Goal: Task Accomplishment & Management: Manage account settings

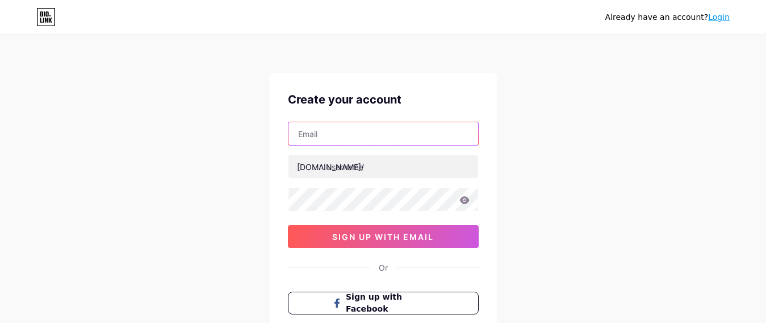
click at [342, 136] on input "text" at bounding box center [384, 133] width 190 height 23
type input "[EMAIL_ADDRESS][DOMAIN_NAME]"
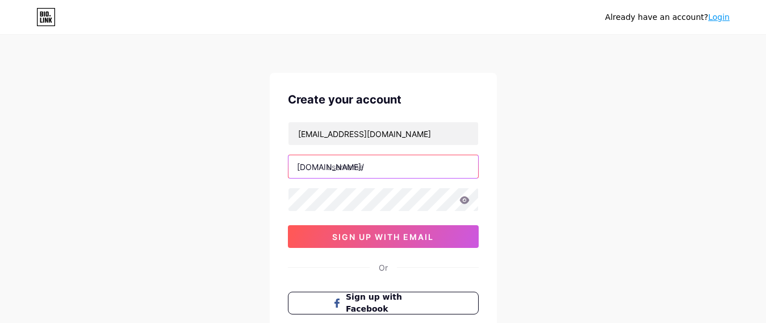
click at [375, 169] on input "text" at bounding box center [384, 166] width 190 height 23
drag, startPoint x: 326, startPoint y: 170, endPoint x: 401, endPoint y: 158, distance: 76.6
click at [401, 158] on div "bio.link/ completeitsolution" at bounding box center [383, 167] width 191 height 24
drag, startPoint x: 328, startPoint y: 169, endPoint x: 407, endPoint y: 160, distance: 80.1
click at [407, 160] on input "completeitsolution" at bounding box center [384, 166] width 190 height 23
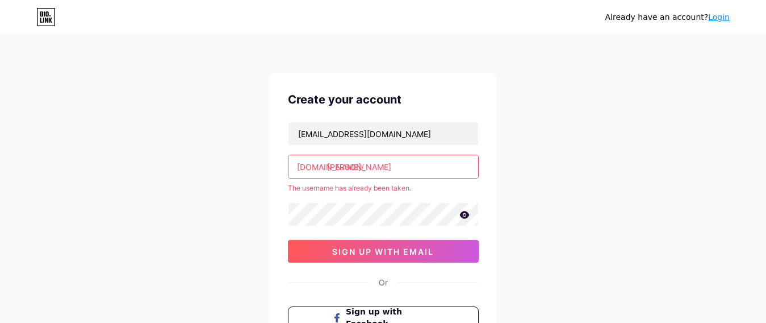
drag, startPoint x: 328, startPoint y: 168, endPoint x: 366, endPoint y: 164, distance: 38.8
click at [366, 164] on input "shubham" at bounding box center [384, 166] width 190 height 23
click at [328, 168] on input "shubham" at bounding box center [384, 166] width 190 height 23
click at [332, 168] on input "shubham" at bounding box center [384, 166] width 190 height 23
click at [374, 166] on input "subham" at bounding box center [384, 166] width 190 height 23
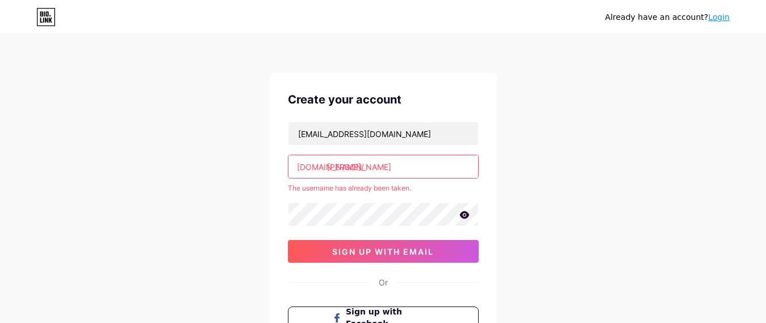
drag, startPoint x: 374, startPoint y: 166, endPoint x: 315, endPoint y: 164, distance: 59.7
click at [315, 164] on div "bio.link/ subham" at bounding box center [383, 167] width 191 height 24
type input "subham"
drag, startPoint x: 298, startPoint y: 167, endPoint x: 368, endPoint y: 157, distance: 70.6
click at [368, 157] on div "bio.link/ subham" at bounding box center [383, 167] width 191 height 24
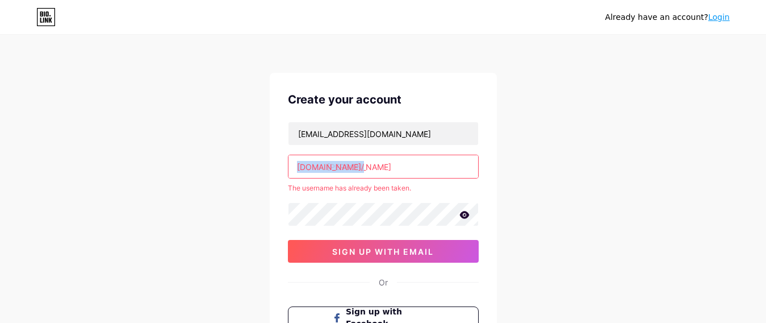
copy div "[DOMAIN_NAME]/"
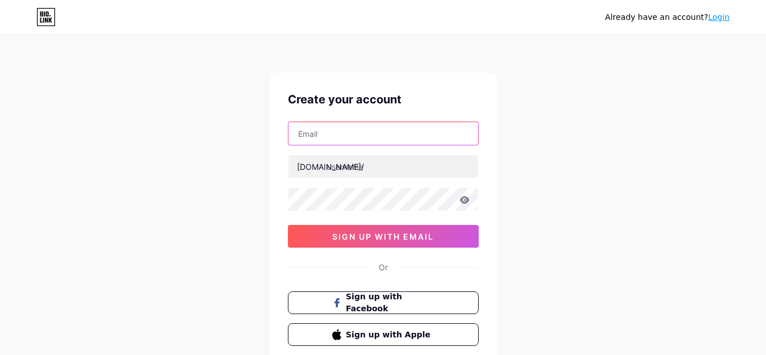
click at [328, 139] on input "text" at bounding box center [384, 133] width 190 height 23
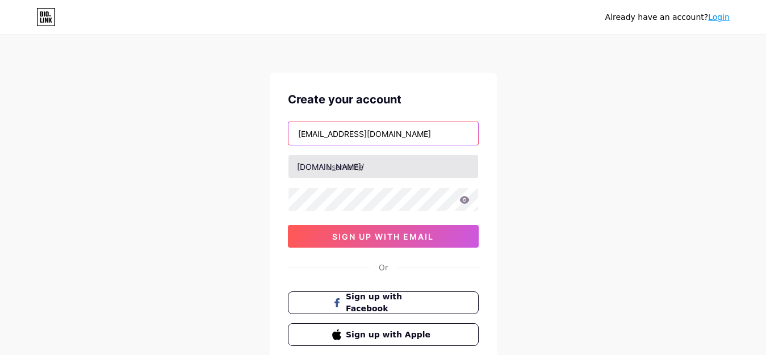
type input "[EMAIL_ADDRESS][DOMAIN_NAME]"
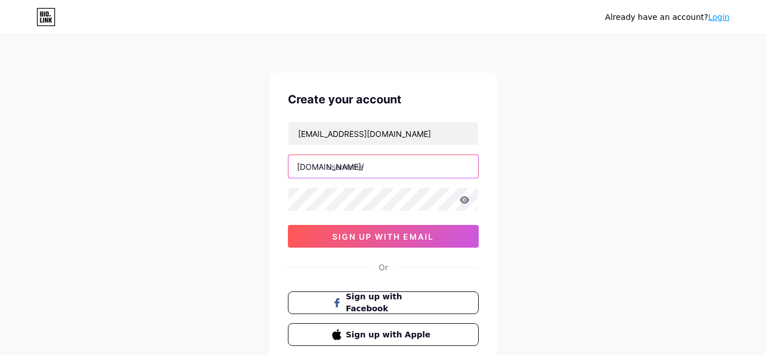
click at [331, 173] on input "text" at bounding box center [384, 166] width 190 height 23
type input "e"
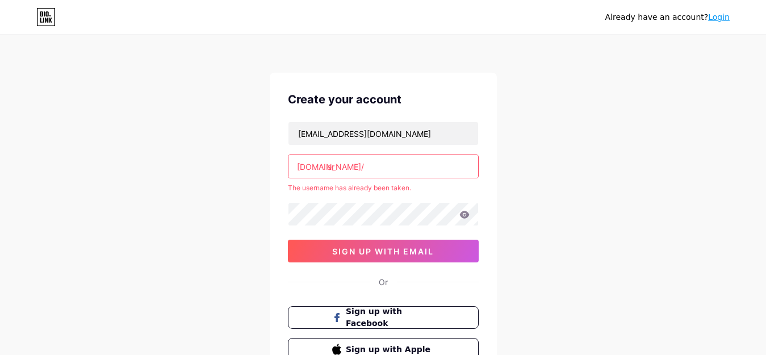
type input "e"
type input "s"
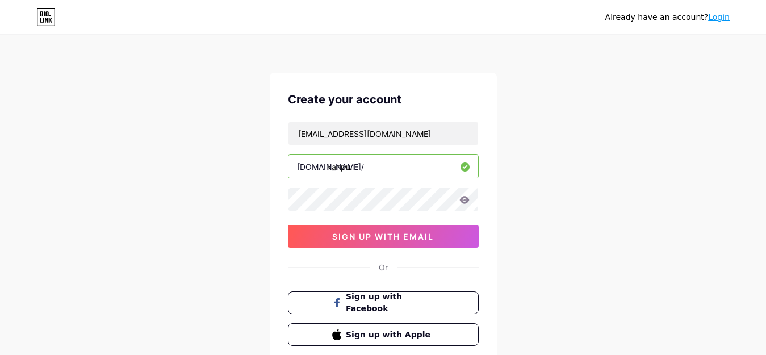
drag, startPoint x: 328, startPoint y: 165, endPoint x: 381, endPoint y: 166, distance: 53.4
click at [381, 166] on input "kanpur" at bounding box center [384, 166] width 190 height 23
drag, startPoint x: 327, startPoint y: 166, endPoint x: 381, endPoint y: 166, distance: 53.4
click at [381, 166] on input "traveler" at bounding box center [384, 166] width 190 height 23
paste input "l"
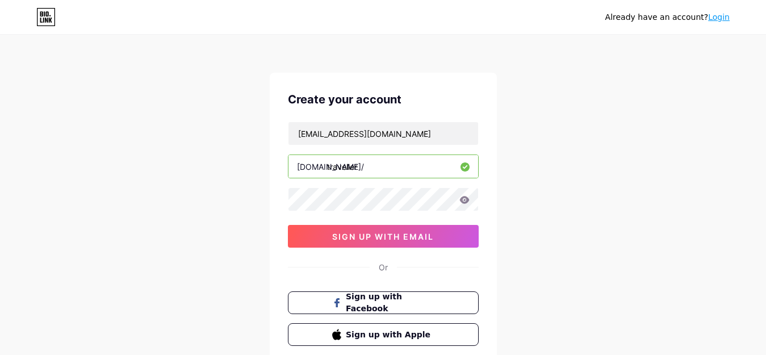
type input "traveller"
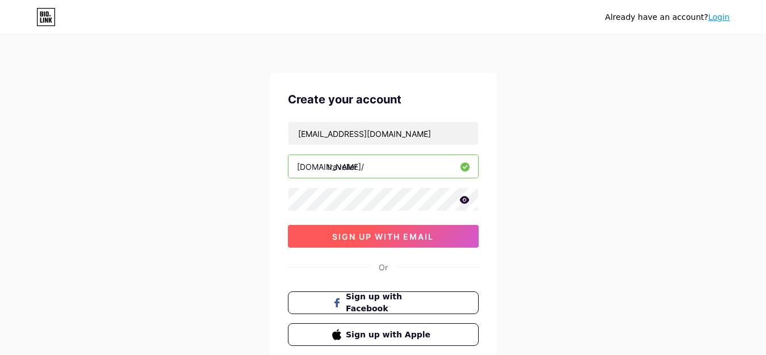
click at [361, 239] on span "sign up with email" at bounding box center [383, 237] width 102 height 10
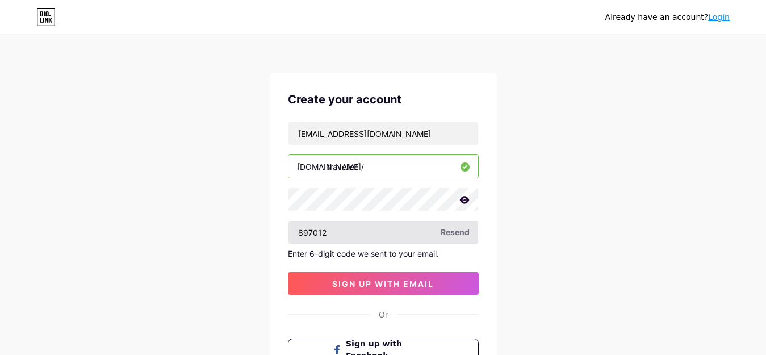
type input "897012"
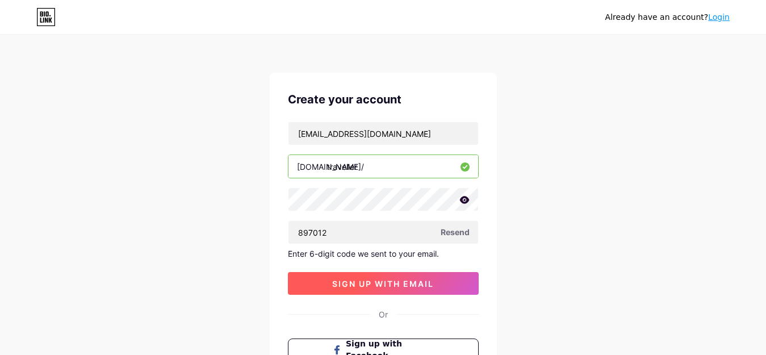
click at [397, 287] on span "sign up with email" at bounding box center [383, 284] width 102 height 10
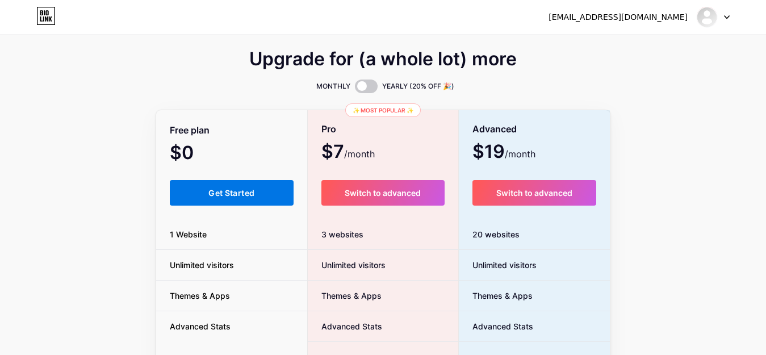
click at [212, 190] on span "Get Started" at bounding box center [232, 193] width 46 height 10
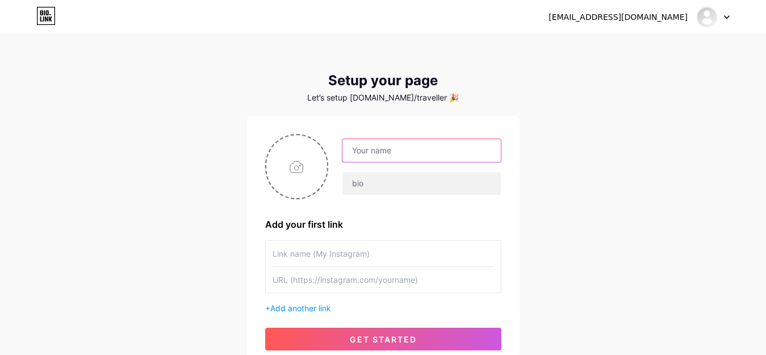
click at [412, 149] on input "text" at bounding box center [422, 150] width 158 height 23
type input "[PERSON_NAME]"
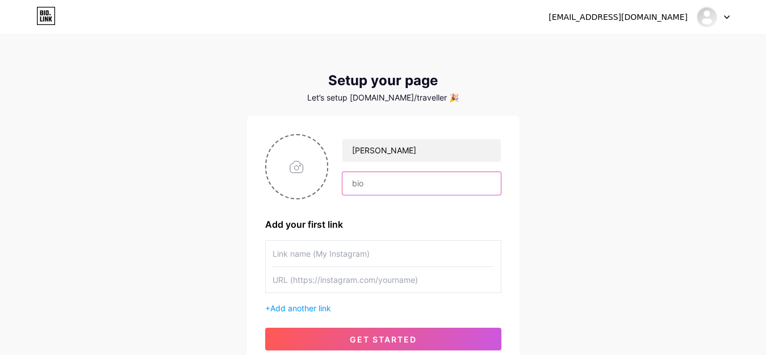
click at [373, 185] on input "text" at bounding box center [422, 183] width 158 height 23
drag, startPoint x: 416, startPoint y: 183, endPoint x: 468, endPoint y: 177, distance: 52.1
click at [468, 177] on input "Engineer || Traveller ||" at bounding box center [422, 183] width 158 height 23
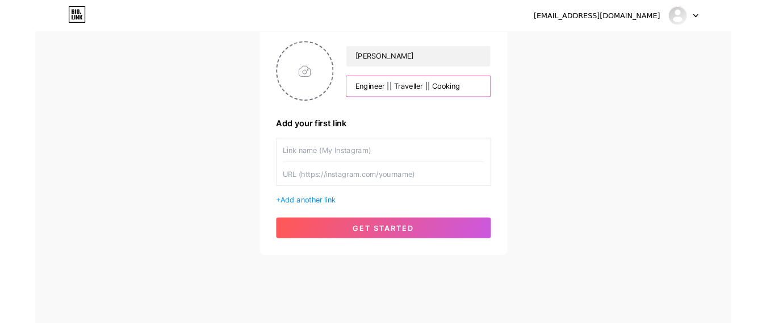
scroll to position [95, 0]
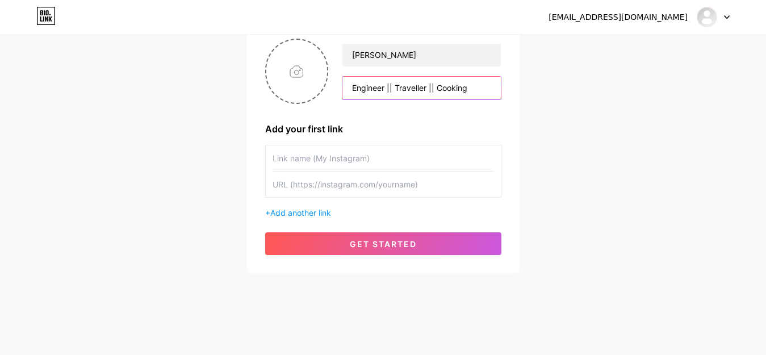
type input "Engineer || Traveller || Cooking"
click at [391, 159] on input "text" at bounding box center [384, 158] width 222 height 26
click at [339, 182] on input "text" at bounding box center [384, 185] width 222 height 26
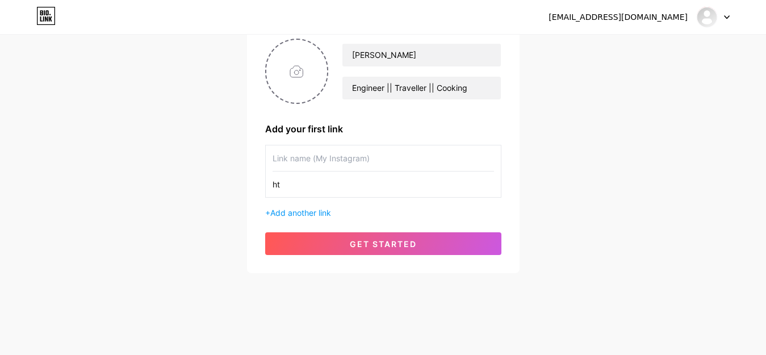
type input "h"
type input "[URL][DOMAIN_NAME]"
click at [339, 157] on input "text" at bounding box center [384, 158] width 222 height 26
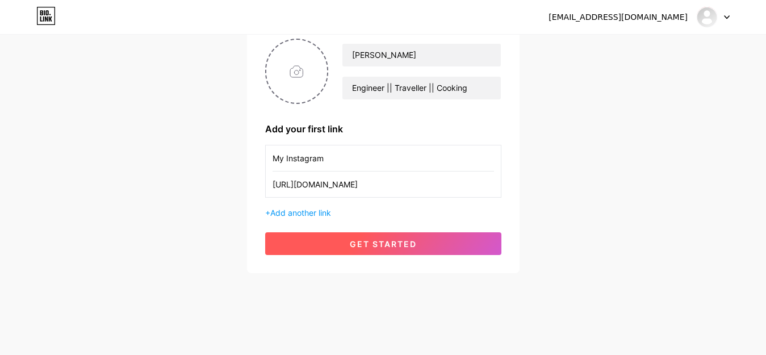
type input "My Instagram"
click at [388, 241] on span "get started" at bounding box center [383, 244] width 67 height 10
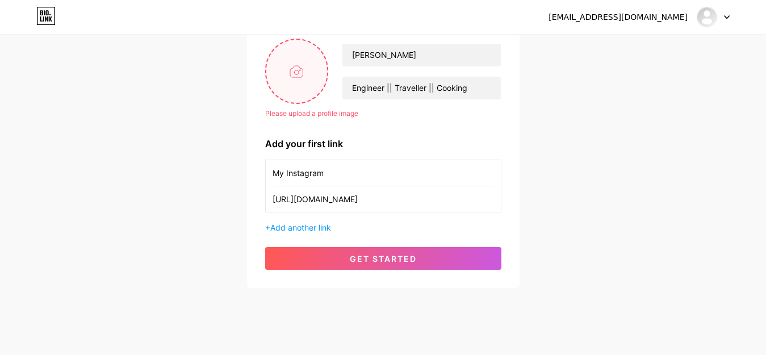
click at [298, 70] on input "file" at bounding box center [296, 71] width 61 height 63
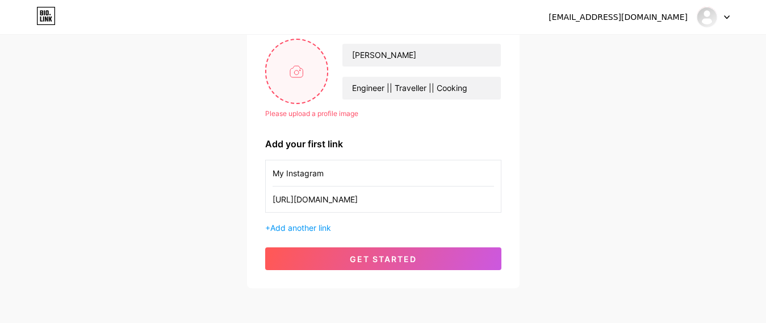
click at [294, 78] on input "file" at bounding box center [296, 71] width 61 height 63
click at [295, 71] on input "file" at bounding box center [296, 71] width 61 height 63
type input "C:\fakepath\hero.webp"
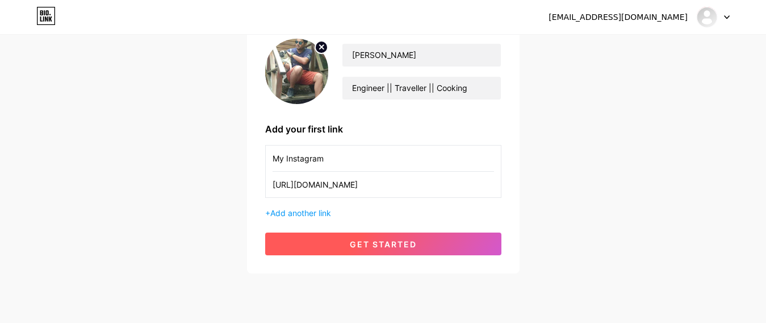
click at [371, 245] on span "get started" at bounding box center [383, 244] width 67 height 10
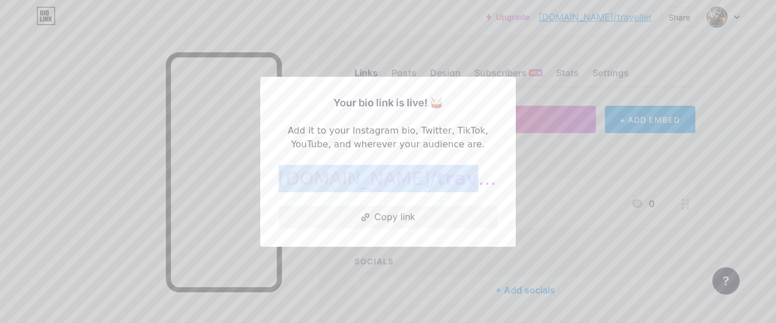
drag, startPoint x: 369, startPoint y: 174, endPoint x: 473, endPoint y: 174, distance: 103.4
click at [473, 174] on div "[DOMAIN_NAME]/ traveller" at bounding box center [387, 178] width 219 height 27
copy div "[DOMAIN_NAME]/ traveller"
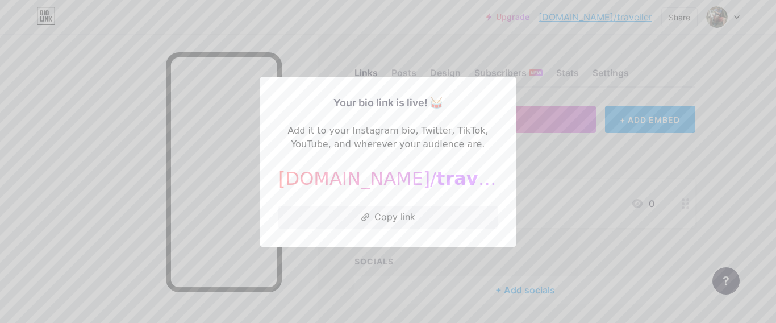
click at [582, 174] on div at bounding box center [388, 161] width 776 height 323
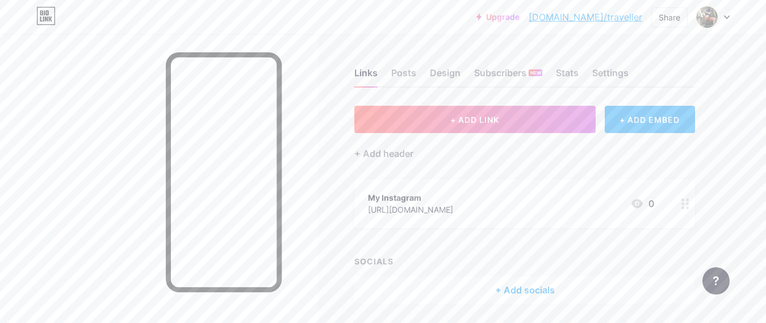
click at [653, 125] on div "+ ADD EMBED" at bounding box center [650, 119] width 90 height 27
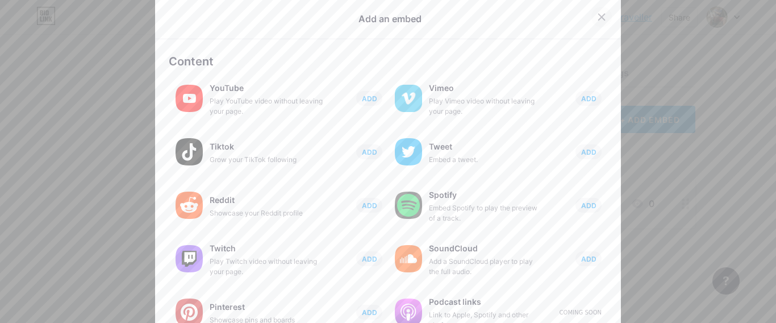
click at [591, 20] on div at bounding box center [601, 17] width 20 height 20
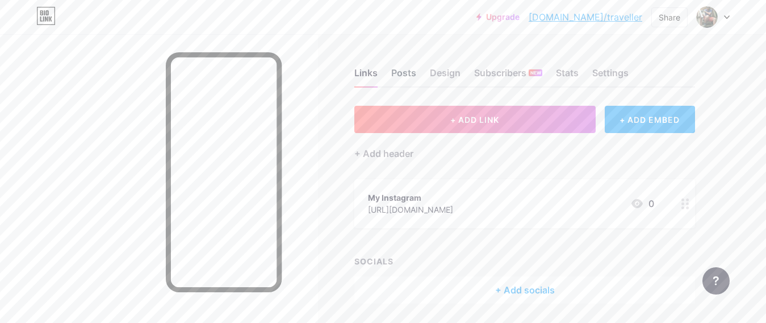
click at [407, 78] on div "Posts" at bounding box center [403, 76] width 25 height 20
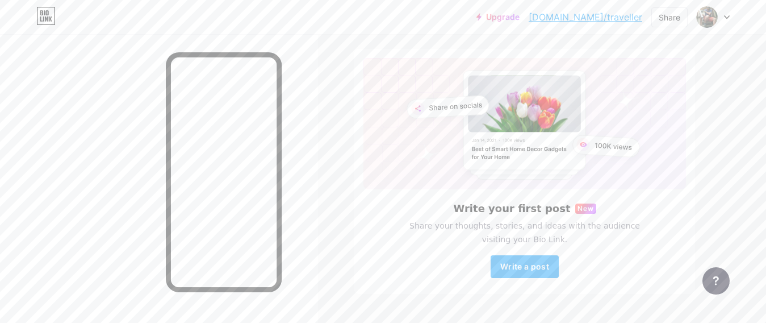
scroll to position [85, 0]
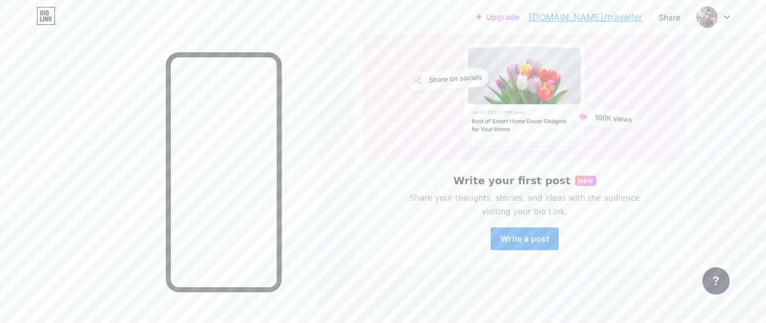
click at [510, 243] on span "Write a post" at bounding box center [525, 239] width 49 height 10
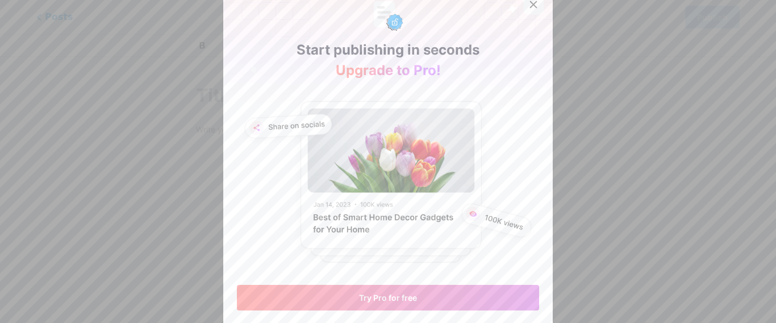
click at [531, 1] on icon at bounding box center [533, 4] width 9 height 9
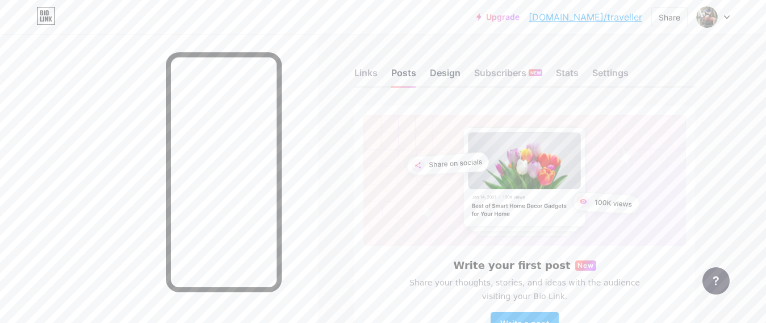
click at [443, 70] on div "Design" at bounding box center [445, 76] width 31 height 20
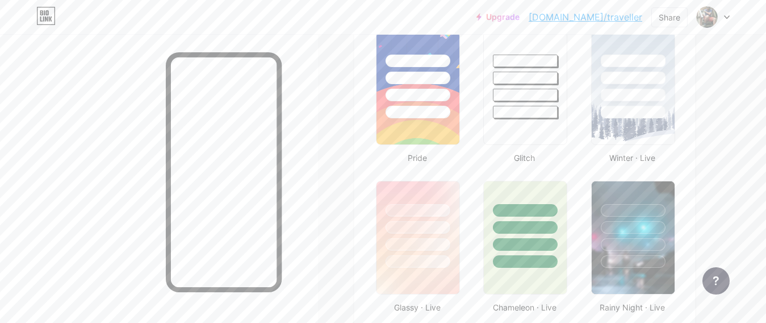
scroll to position [341, 0]
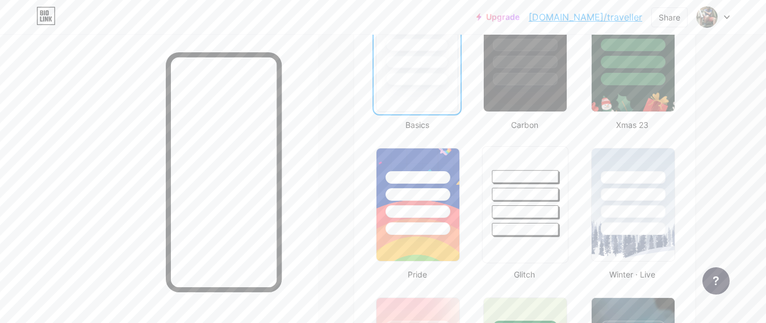
click at [545, 210] on div at bounding box center [526, 211] width 66 height 13
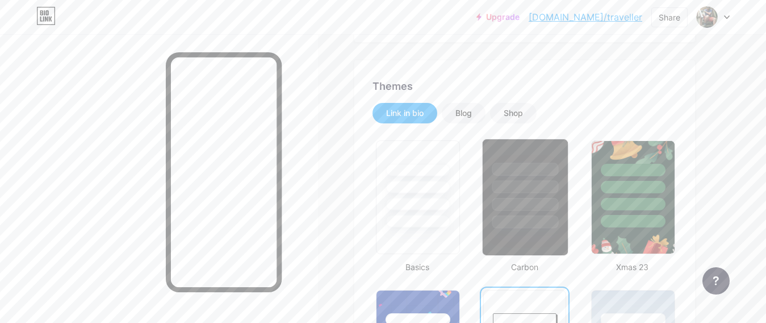
scroll to position [227, 0]
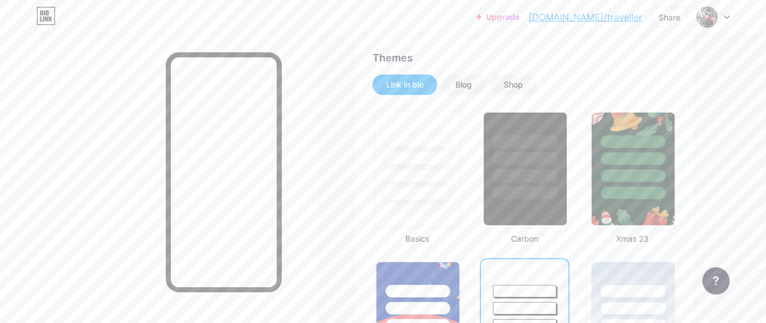
click at [417, 189] on div at bounding box center [418, 193] width 66 height 13
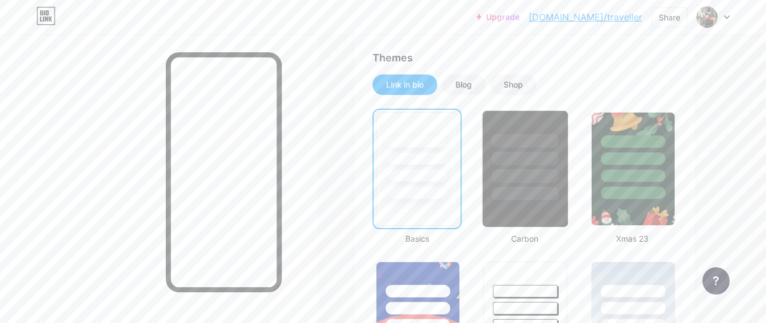
click at [531, 169] on div at bounding box center [526, 175] width 66 height 13
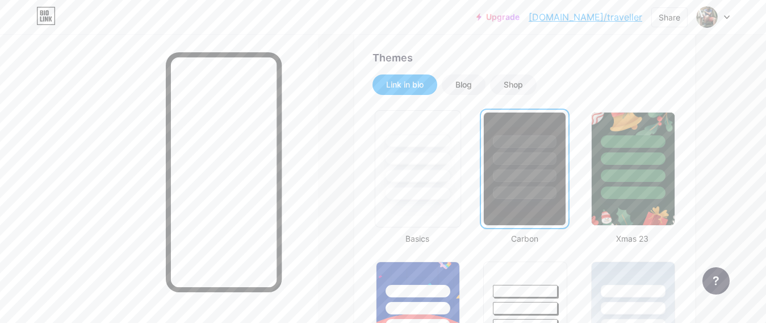
click at [452, 176] on div at bounding box center [418, 155] width 85 height 89
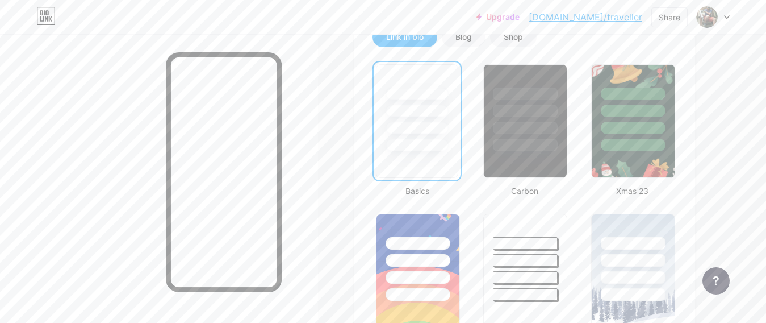
scroll to position [455, 0]
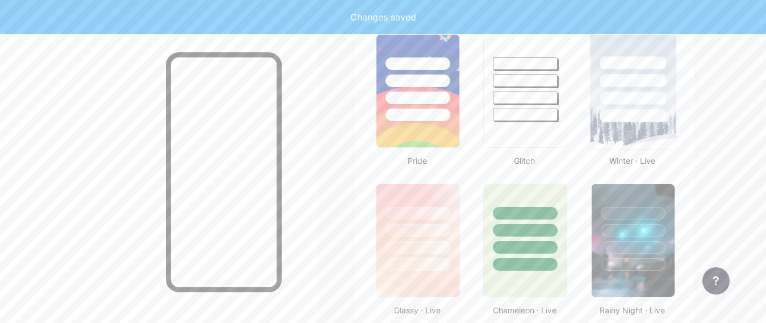
click at [632, 87] on div at bounding box center [632, 77] width 85 height 89
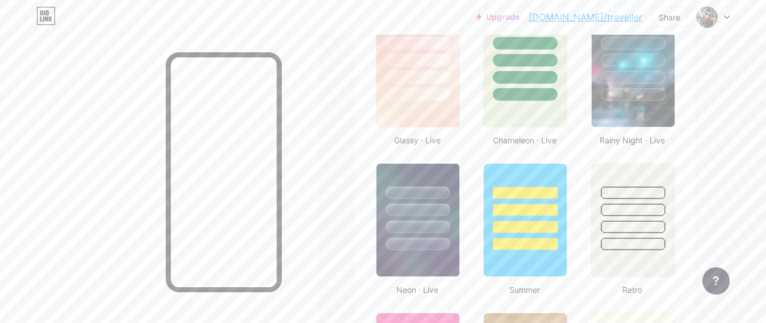
scroll to position [625, 0]
click at [422, 101] on div at bounding box center [418, 69] width 86 height 117
click at [629, 92] on div at bounding box center [633, 94] width 66 height 13
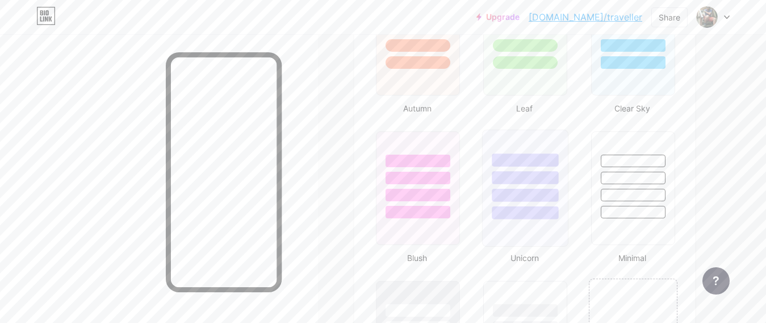
scroll to position [1136, 0]
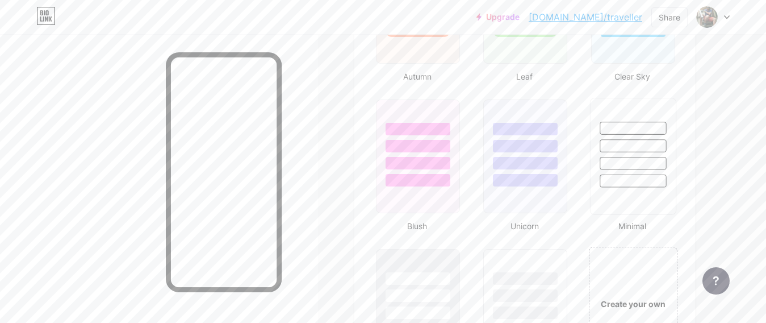
click at [629, 153] on div at bounding box center [632, 142] width 85 height 89
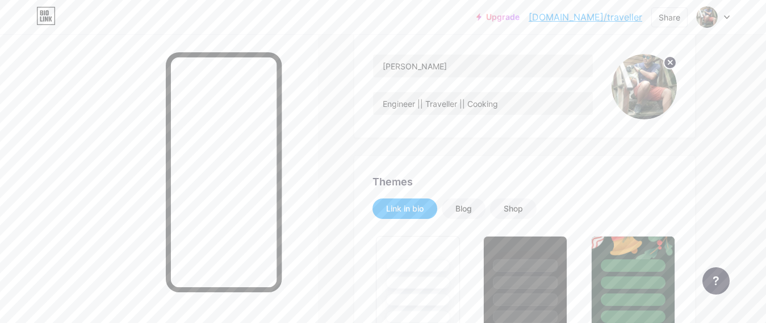
scroll to position [114, 0]
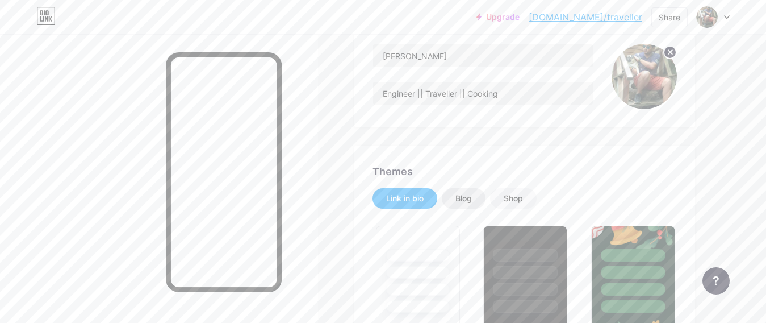
click at [472, 197] on div "Blog" at bounding box center [464, 198] width 16 height 11
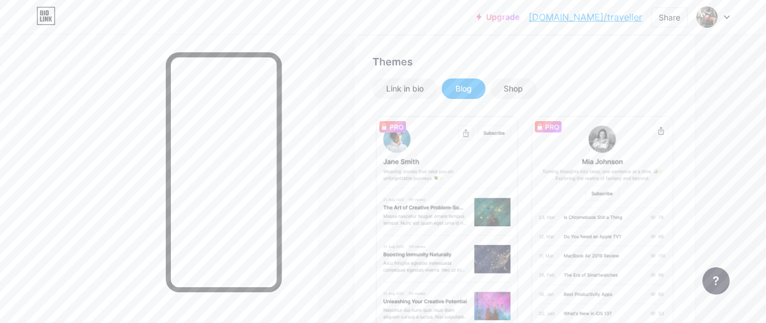
scroll to position [227, 0]
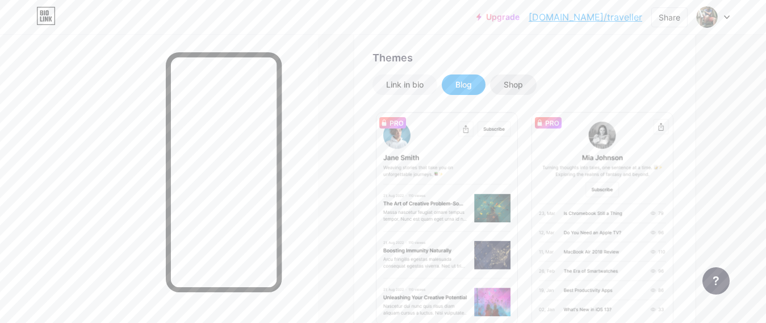
click at [512, 90] on div "Shop" at bounding box center [513, 84] width 47 height 20
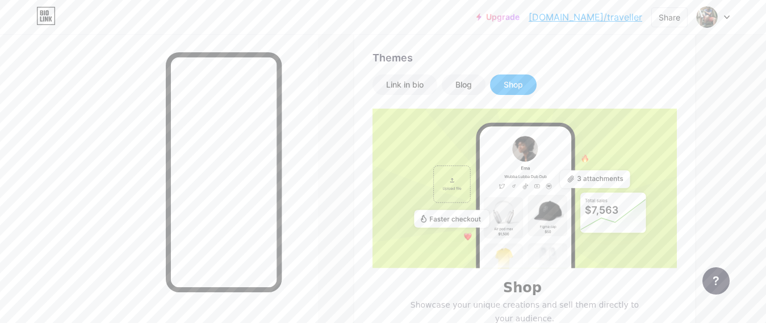
click at [518, 80] on div "Shop" at bounding box center [513, 84] width 19 height 11
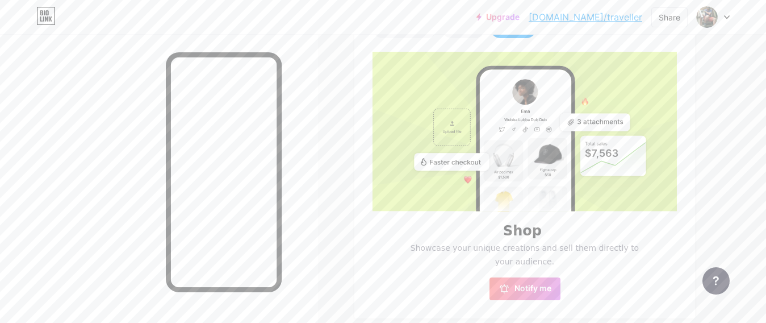
scroll to position [0, 0]
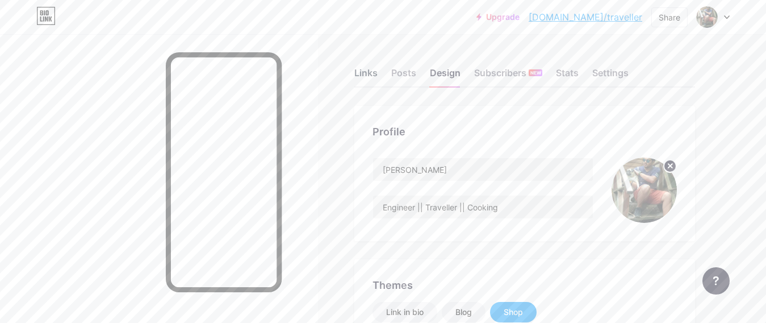
click at [375, 72] on div "Links" at bounding box center [366, 76] width 23 height 20
